Goal: Communication & Community: Answer question/provide support

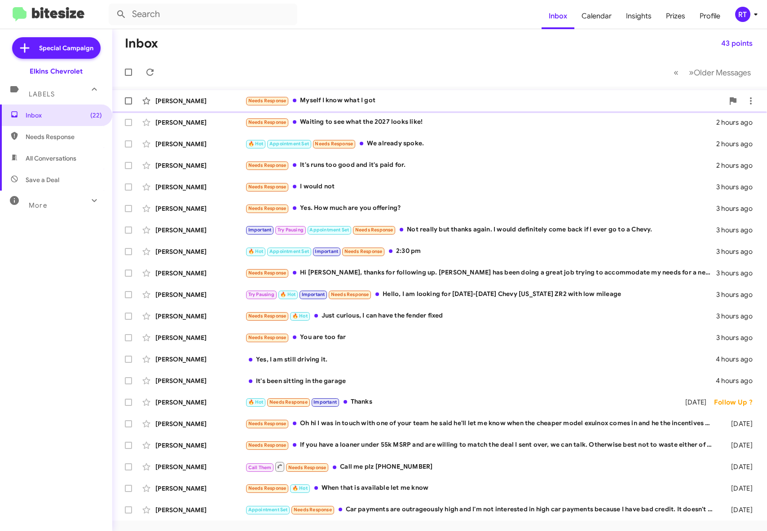
click at [162, 100] on div "[PERSON_NAME]" at bounding box center [200, 101] width 90 height 9
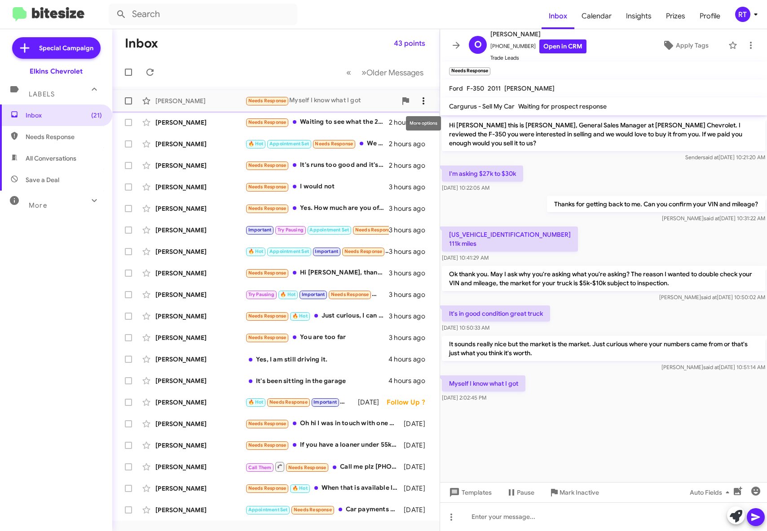
click at [420, 99] on icon at bounding box center [423, 101] width 11 height 11
click at [378, 124] on span "Mark as unread" at bounding box center [355, 125] width 45 height 22
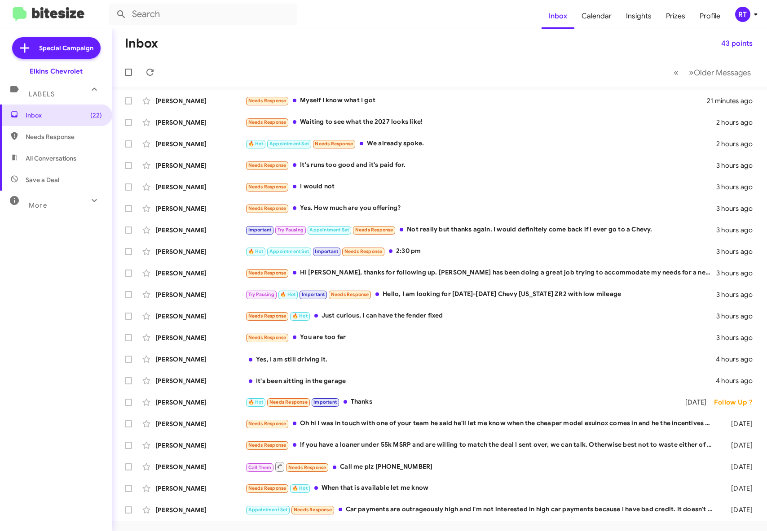
click at [51, 160] on span "All Conversations" at bounding box center [51, 158] width 51 height 9
type input "in:all-conversations"
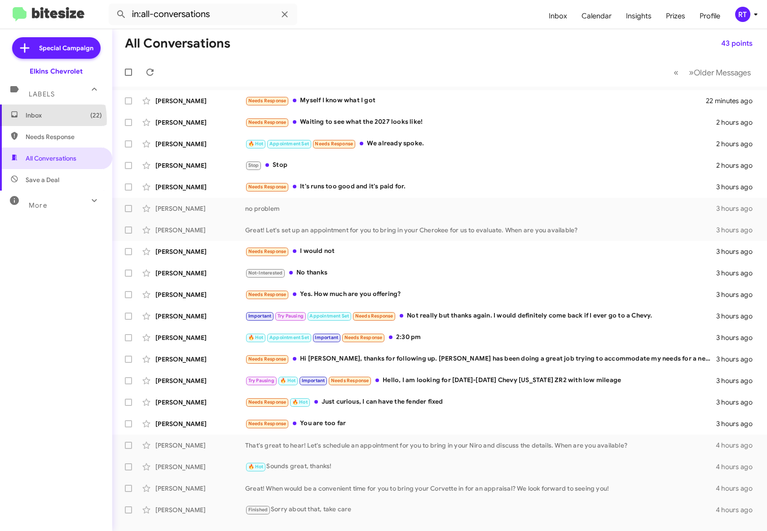
click at [26, 120] on span "Inbox (22)" at bounding box center [56, 116] width 112 height 22
